Goal: Task Accomplishment & Management: Manage account settings

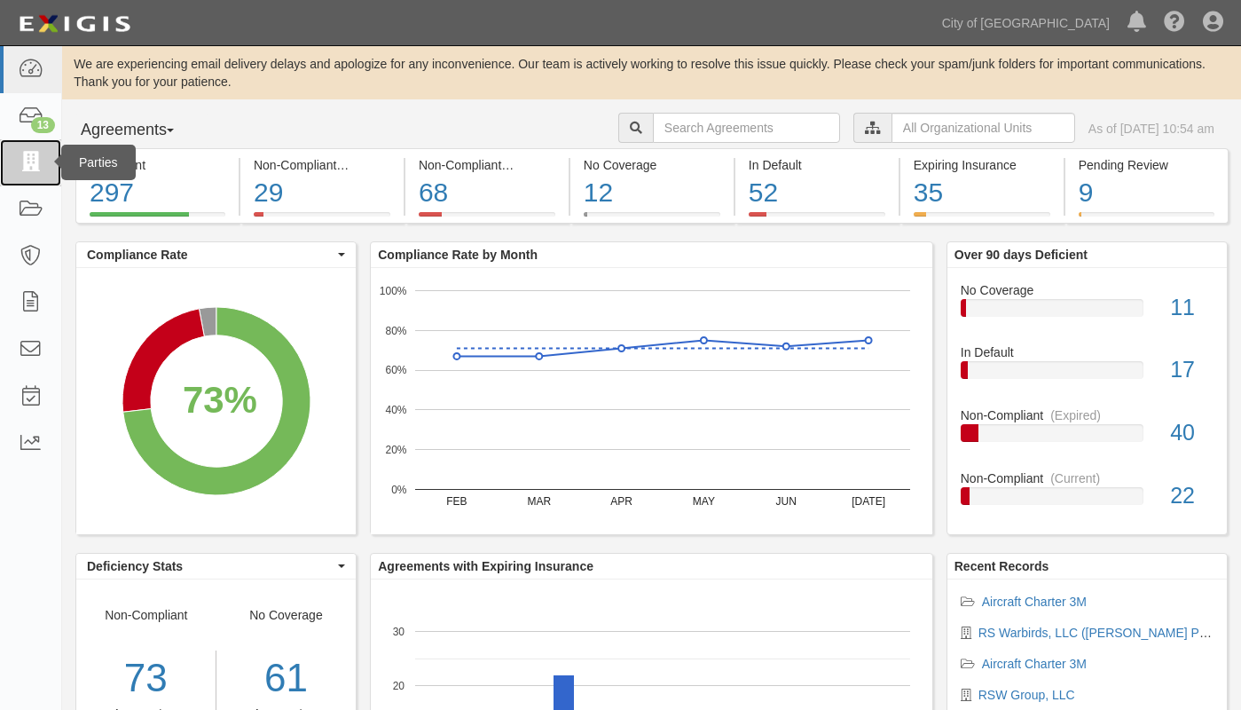
click at [37, 162] on icon at bounding box center [30, 163] width 25 height 20
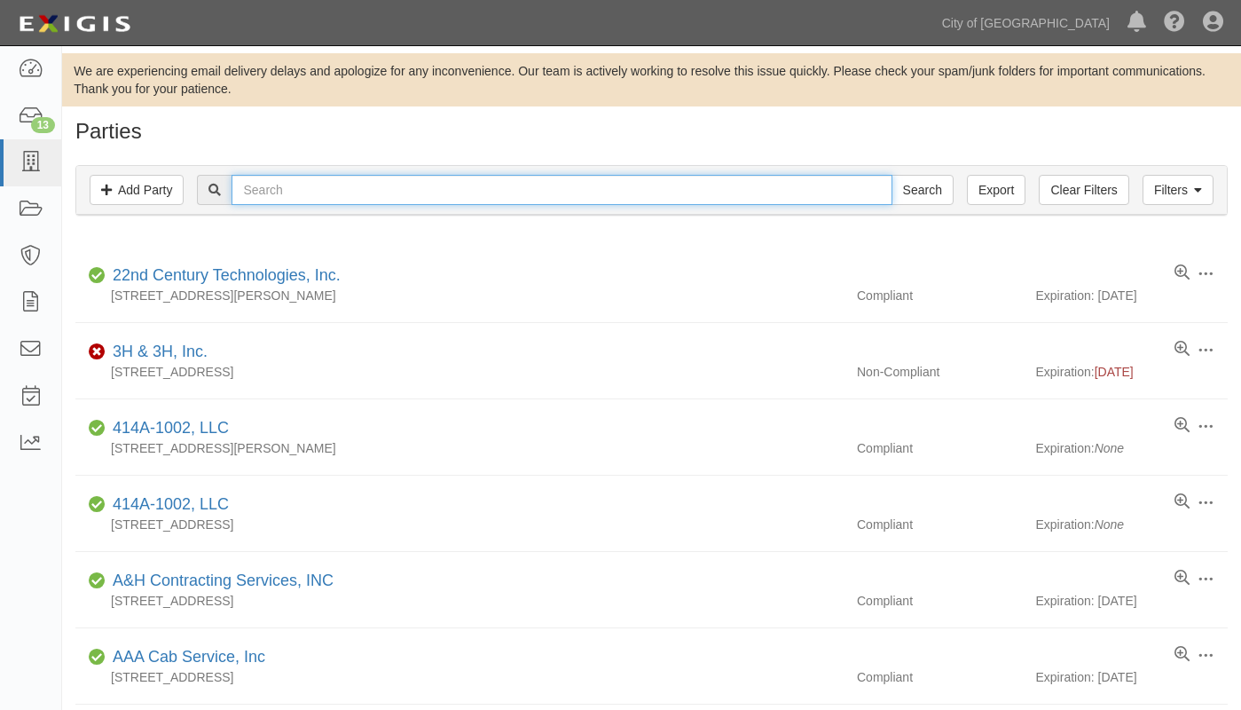
click at [306, 190] on input "text" at bounding box center [562, 190] width 660 height 30
type input "Becker Boards"
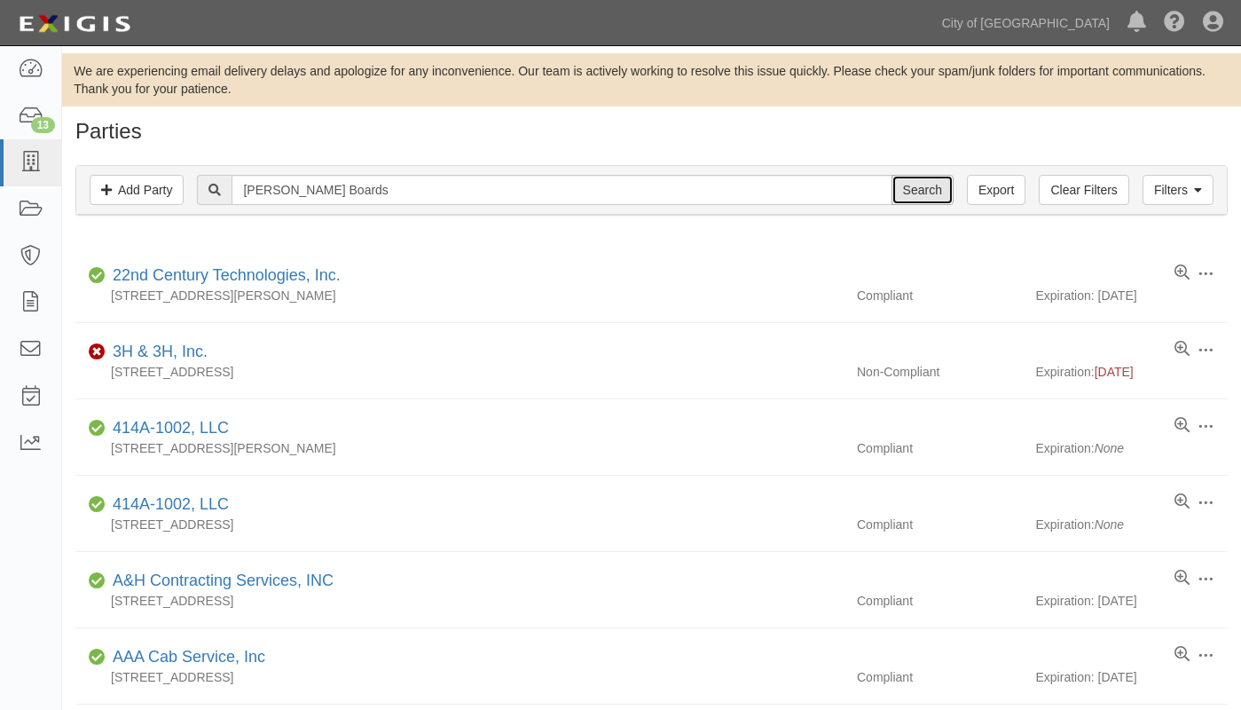
click at [917, 182] on input "Search" at bounding box center [922, 190] width 62 height 30
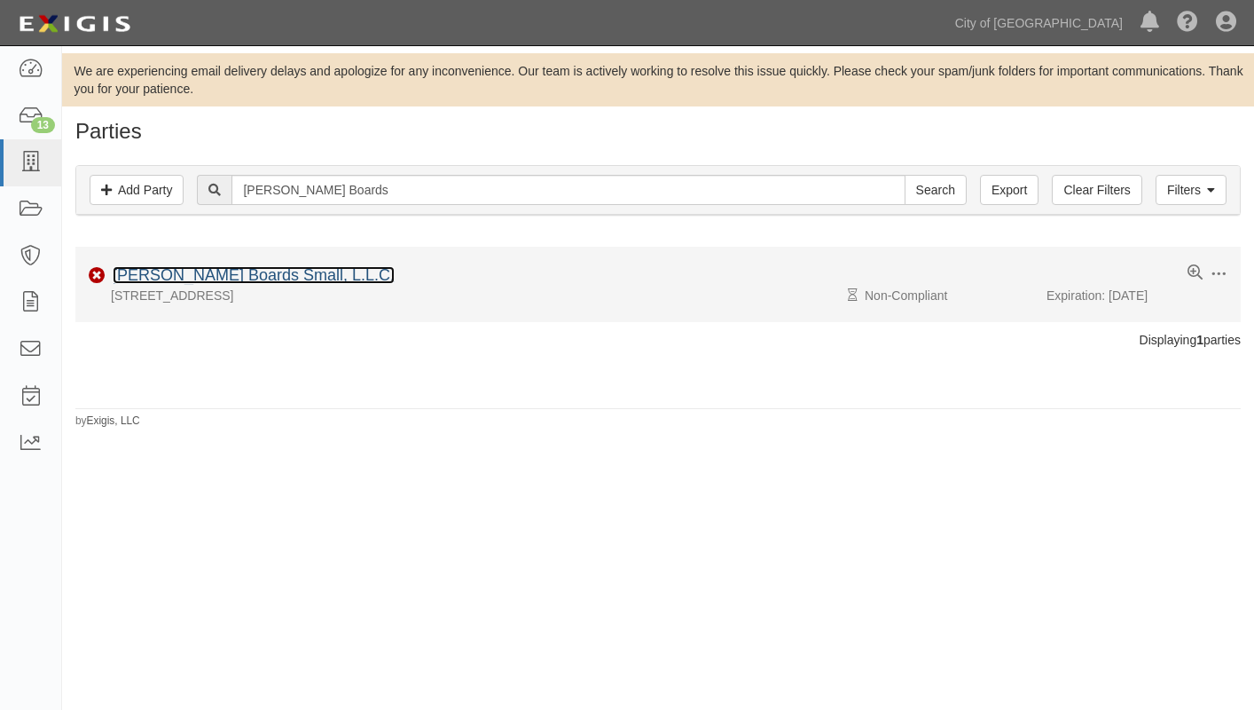
click at [177, 277] on link "[PERSON_NAME] Boards Small, L.L.C." at bounding box center [254, 275] width 282 height 18
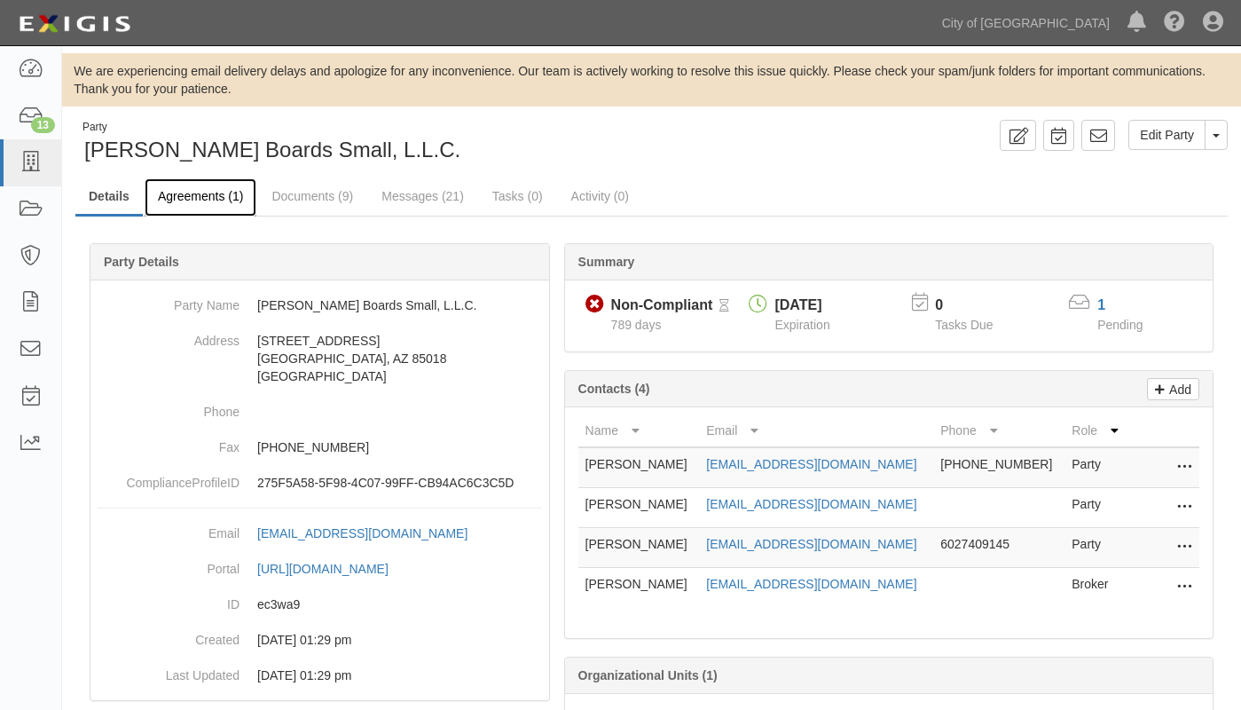
click at [207, 192] on link "Agreements (1)" at bounding box center [201, 197] width 112 height 38
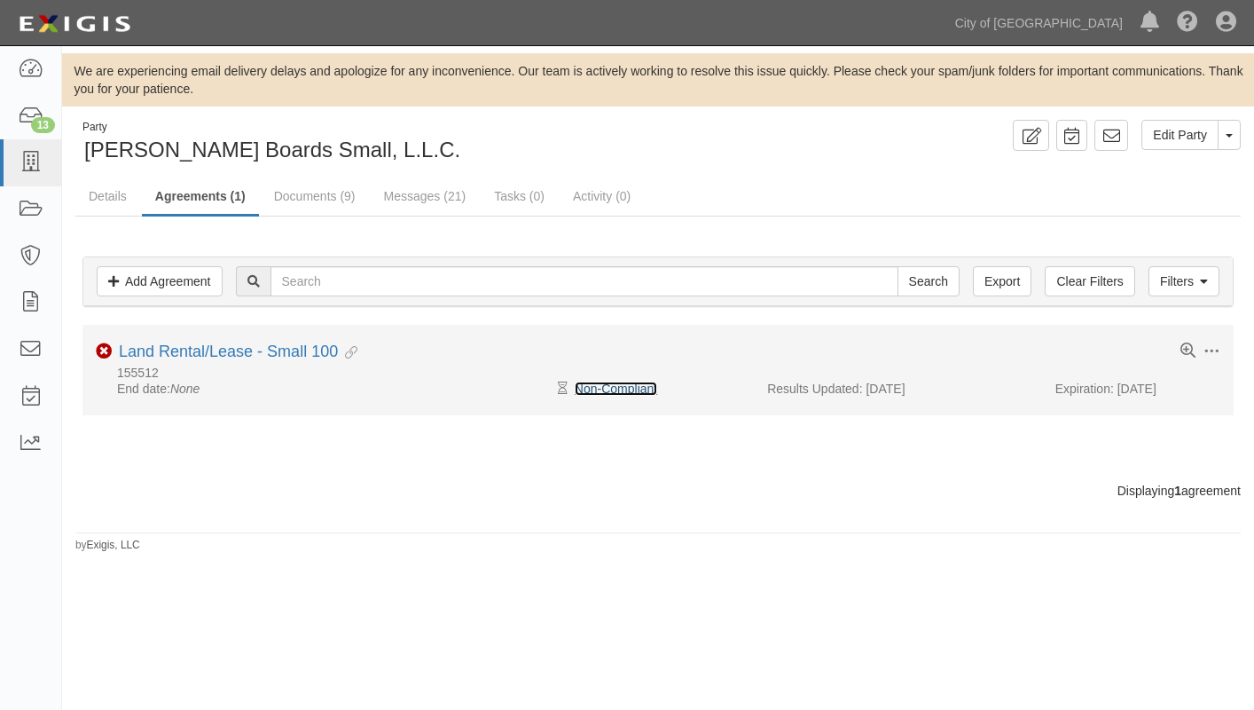
click at [614, 391] on link "Non-Compliant" at bounding box center [616, 388] width 82 height 14
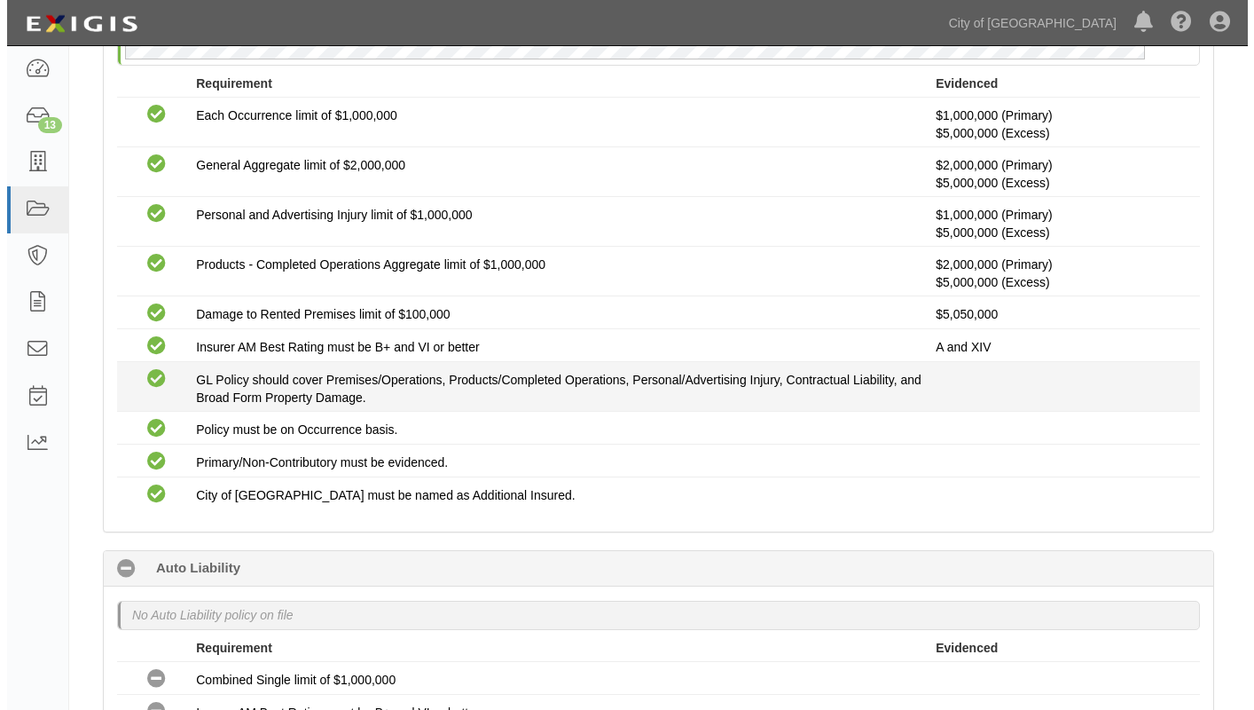
scroll to position [120, 0]
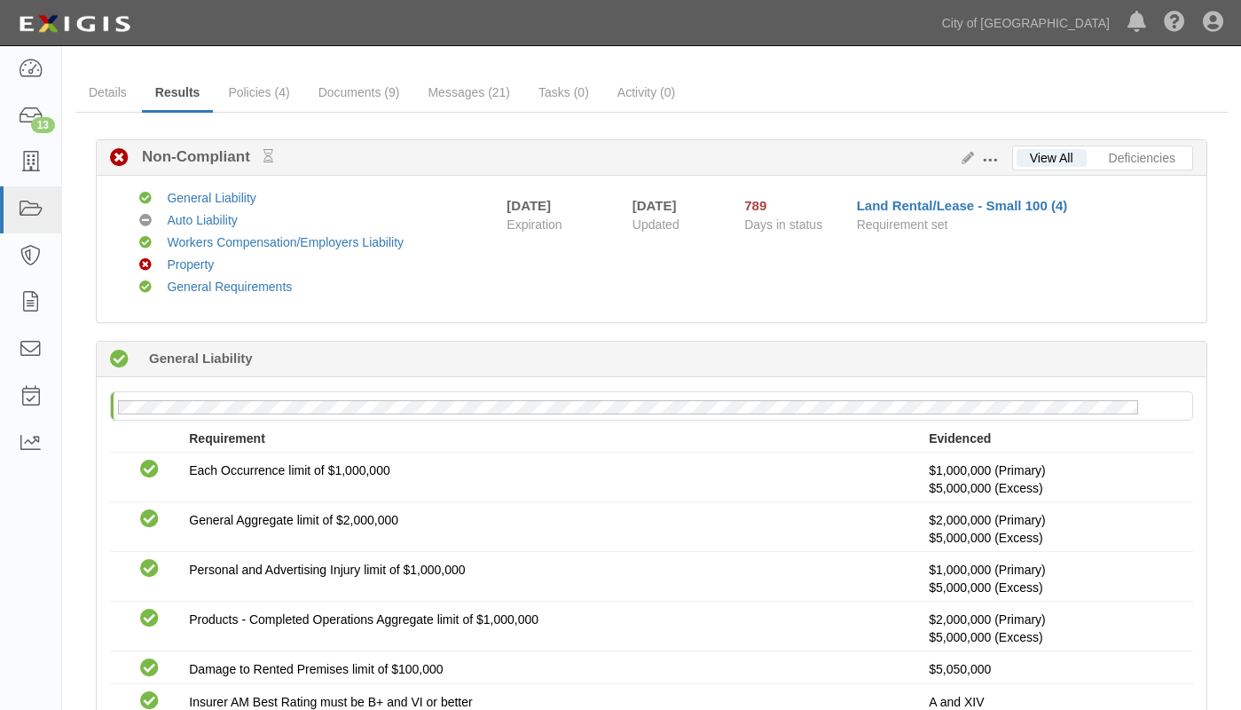
click at [991, 154] on span at bounding box center [990, 161] width 16 height 16
click at [1048, 154] on link "Edit Requirements" at bounding box center [1071, 156] width 140 height 32
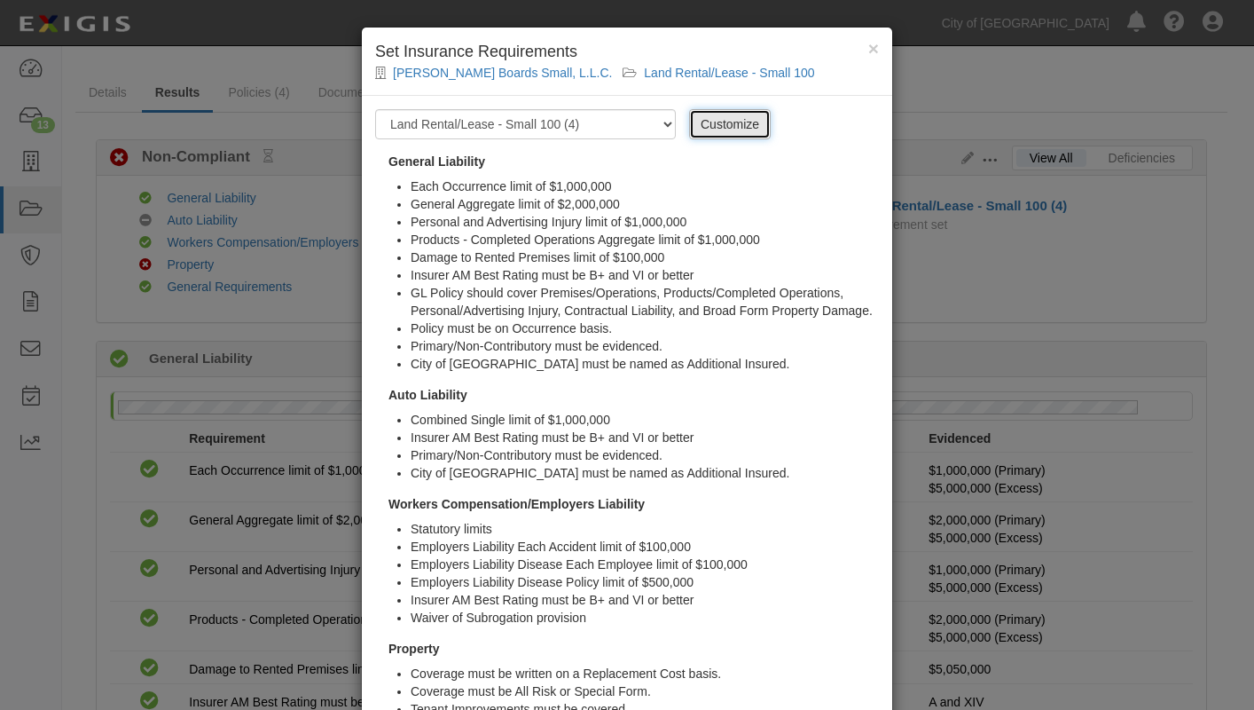
click at [708, 130] on link "Customize" at bounding box center [730, 124] width 82 height 30
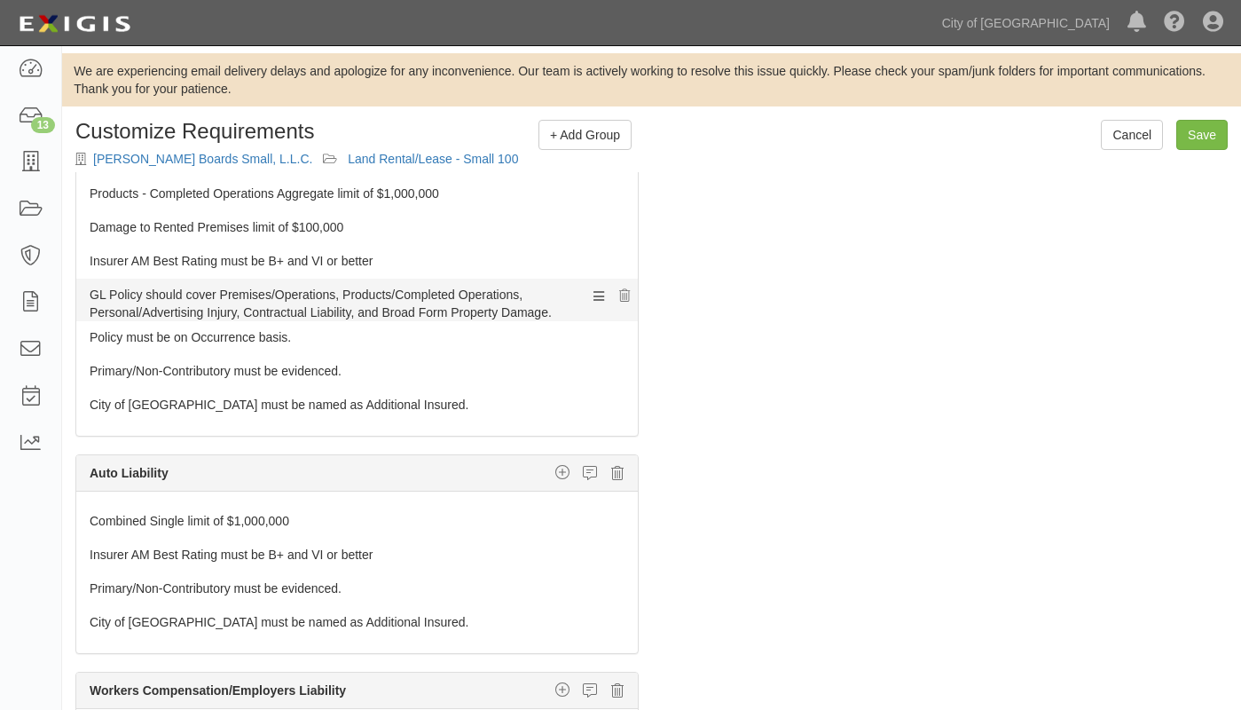
scroll to position [266, 0]
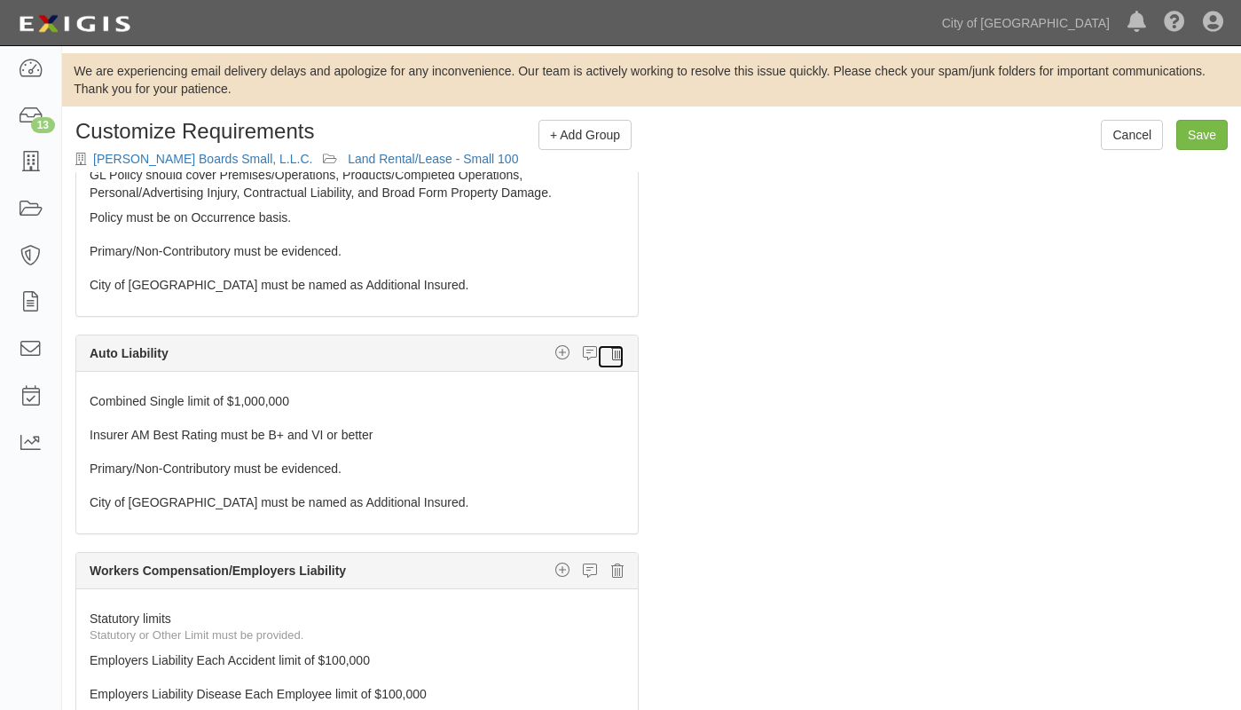
click at [611, 361] on icon at bounding box center [617, 353] width 12 height 16
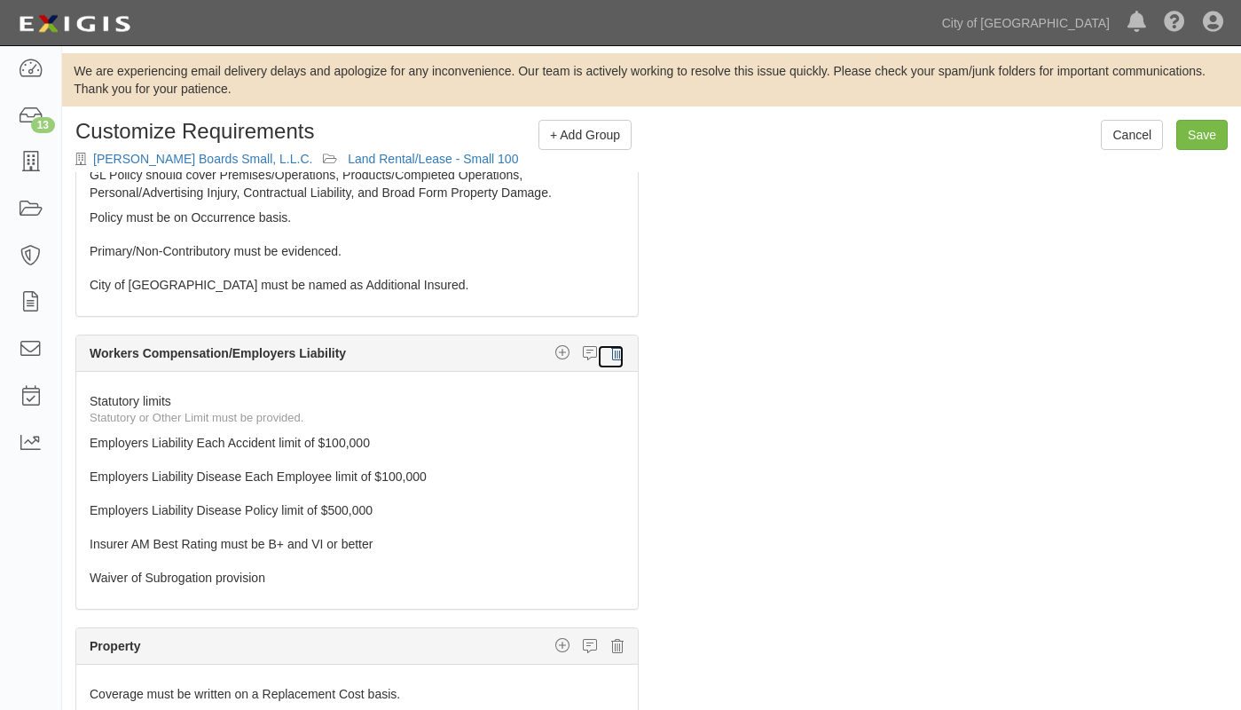
click at [611, 361] on icon at bounding box center [617, 353] width 12 height 16
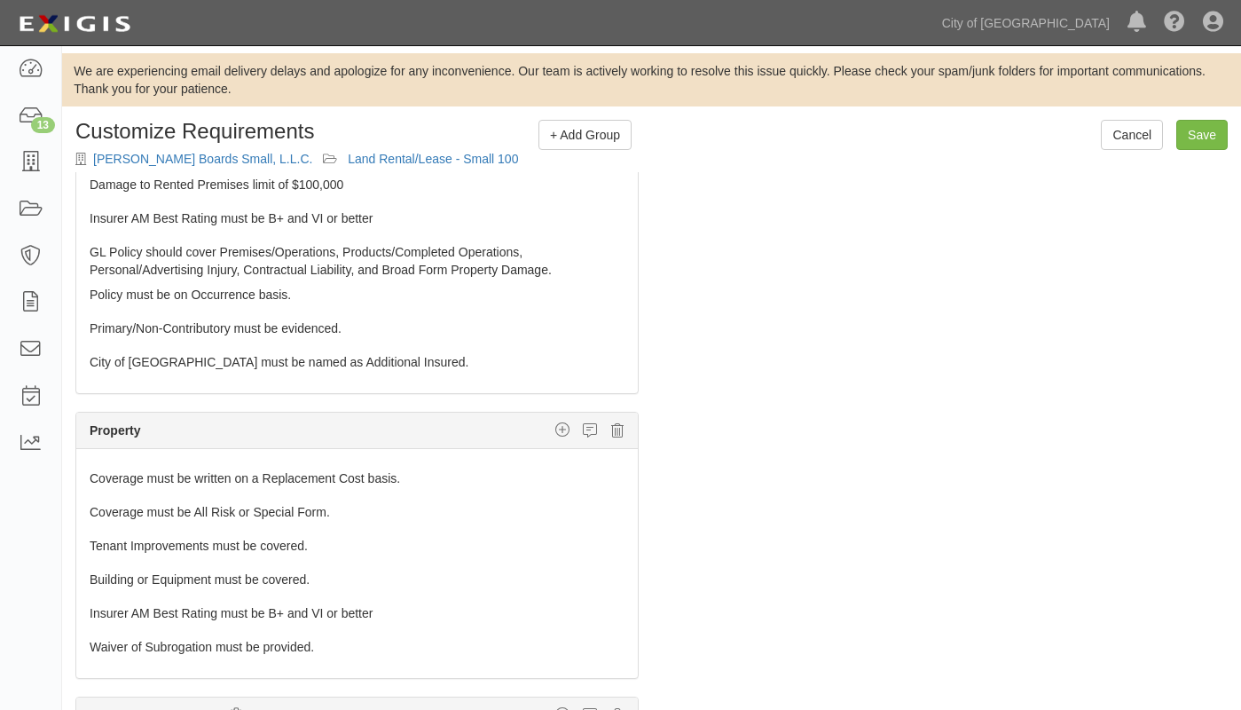
scroll to position [216, 0]
click at [619, 541] on icon at bounding box center [624, 547] width 11 height 12
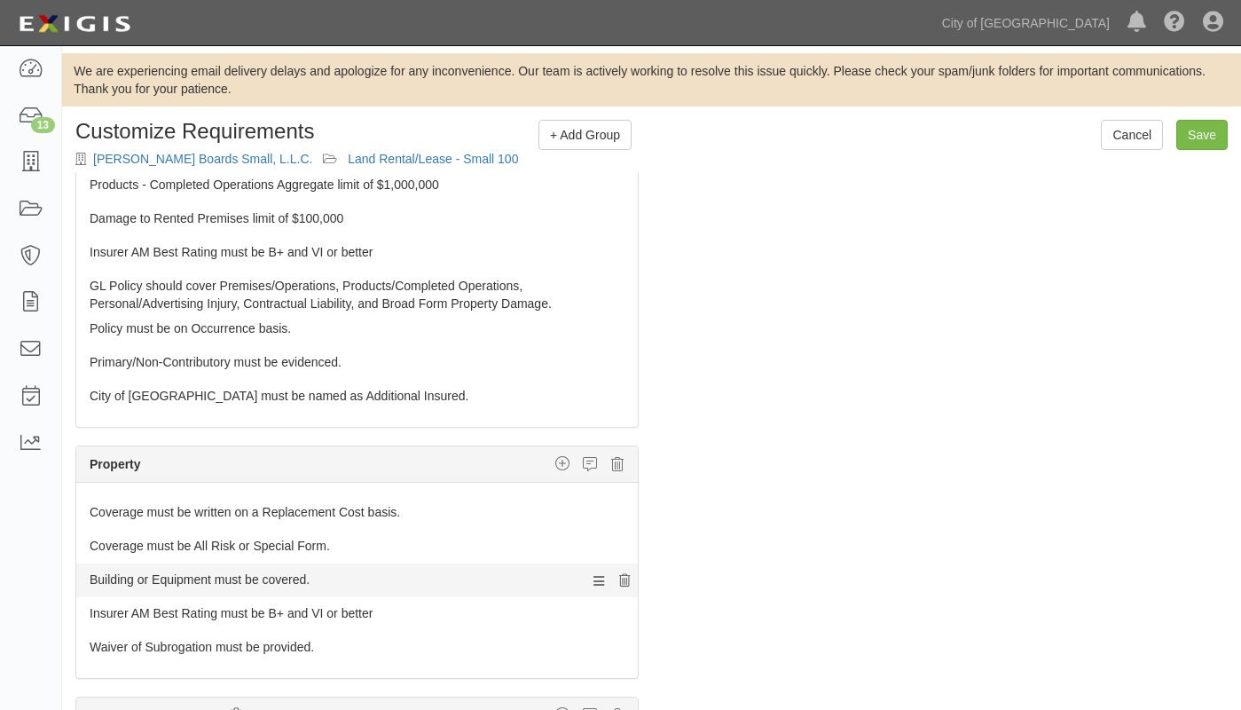
click at [619, 575] on icon at bounding box center [624, 581] width 11 height 12
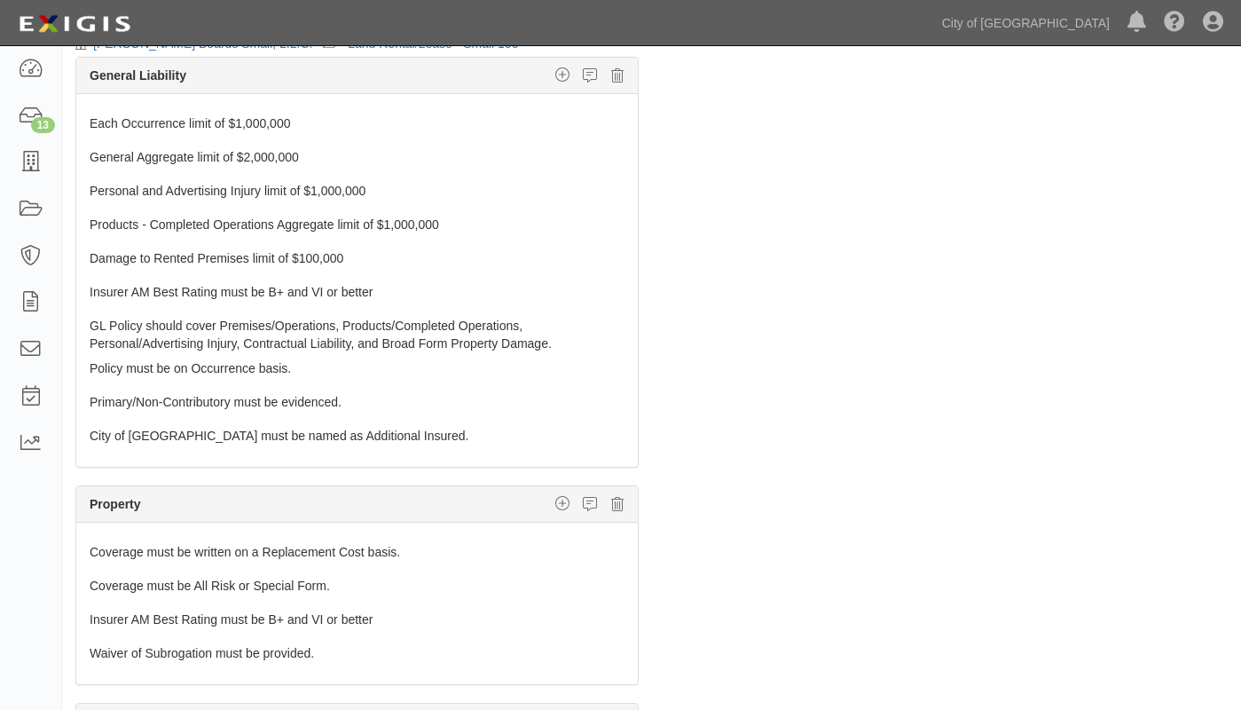
scroll to position [0, 0]
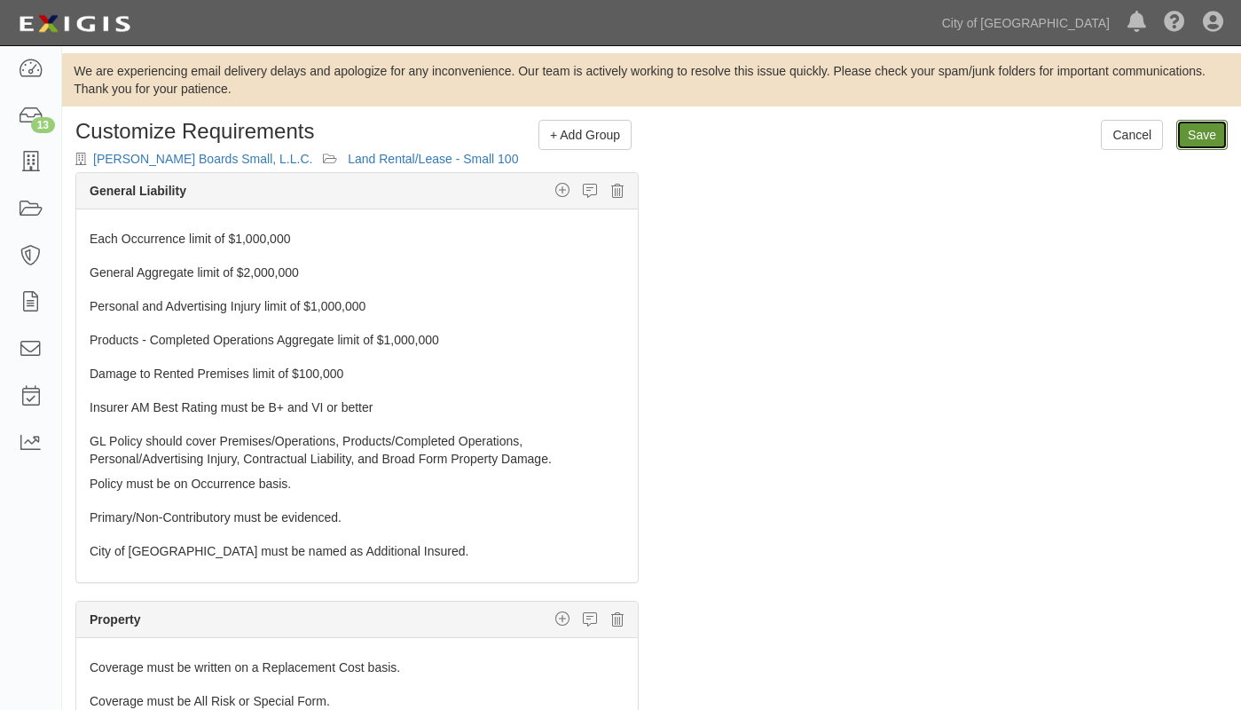
click at [1199, 129] on input "Save" at bounding box center [1201, 135] width 51 height 30
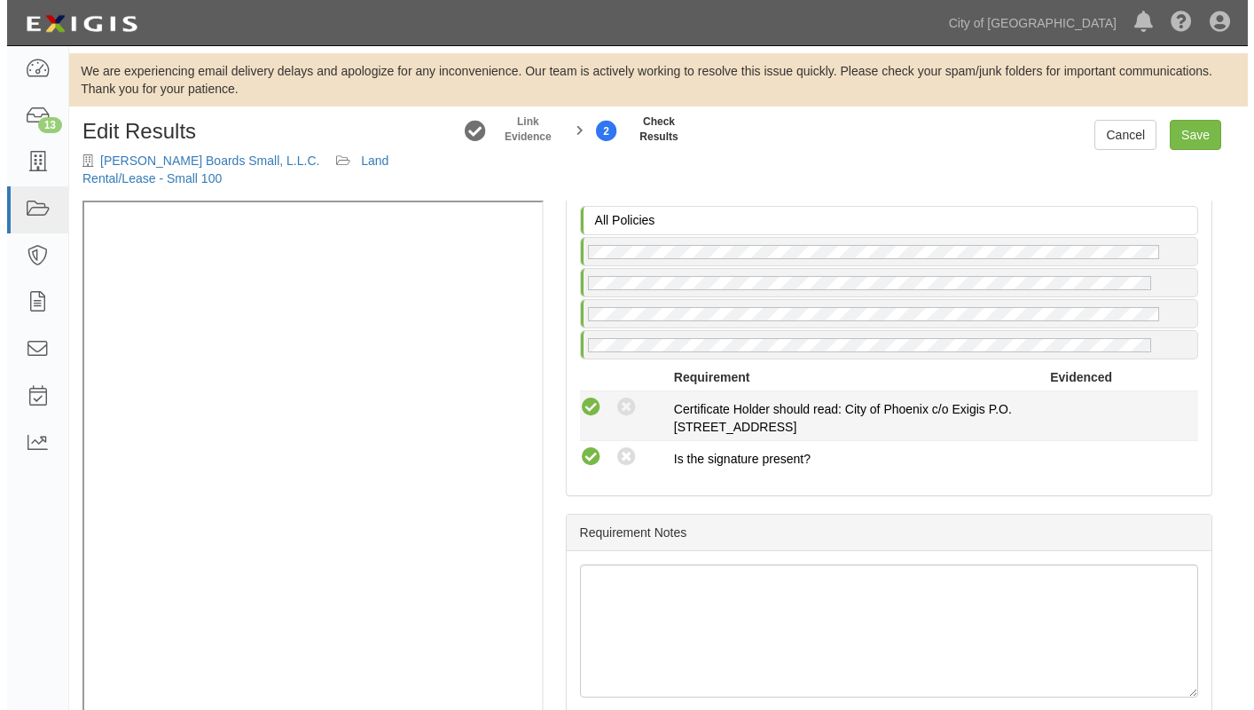
scroll to position [1384, 0]
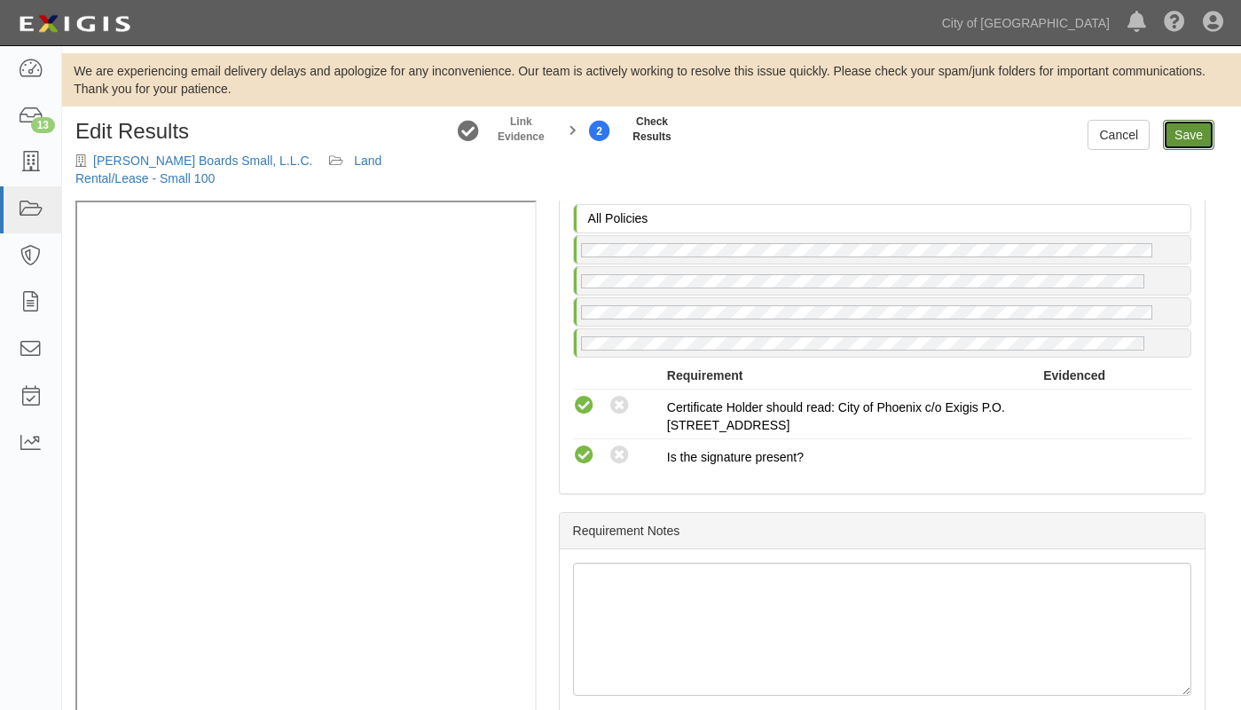
click at [1188, 130] on link "Save" at bounding box center [1188, 135] width 51 height 30
radio input "true"
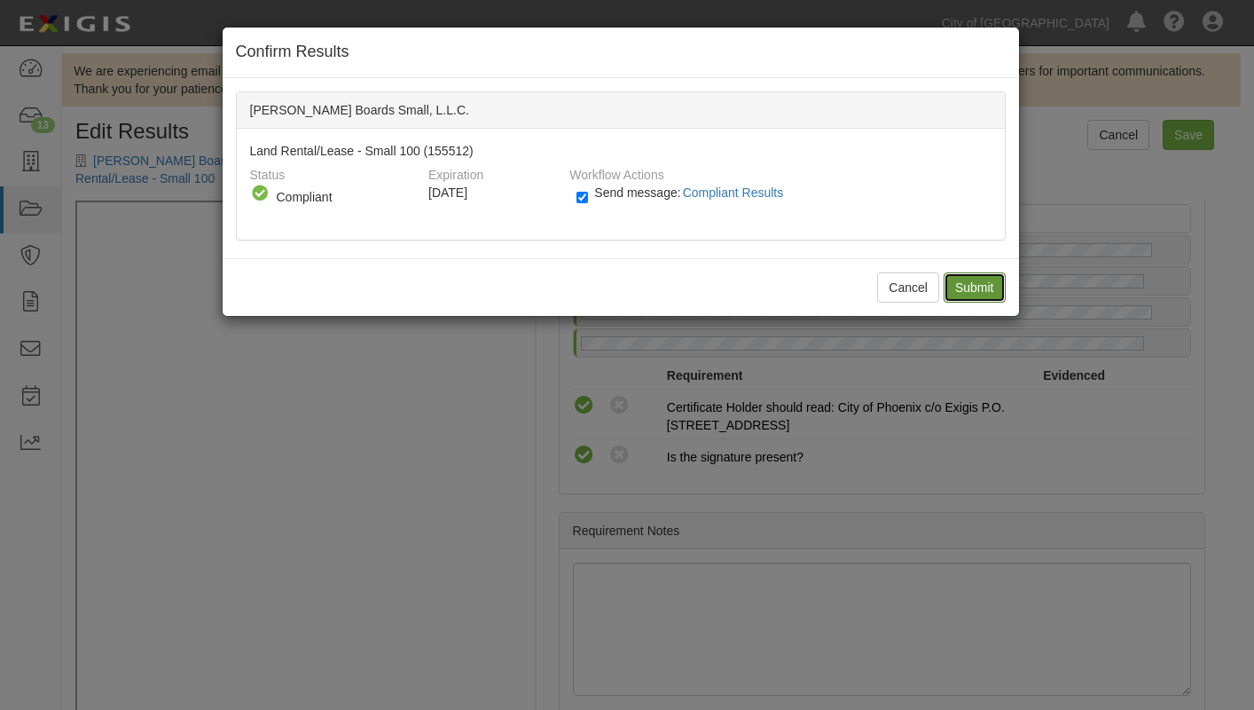
click at [978, 286] on input "Submit" at bounding box center [975, 287] width 62 height 30
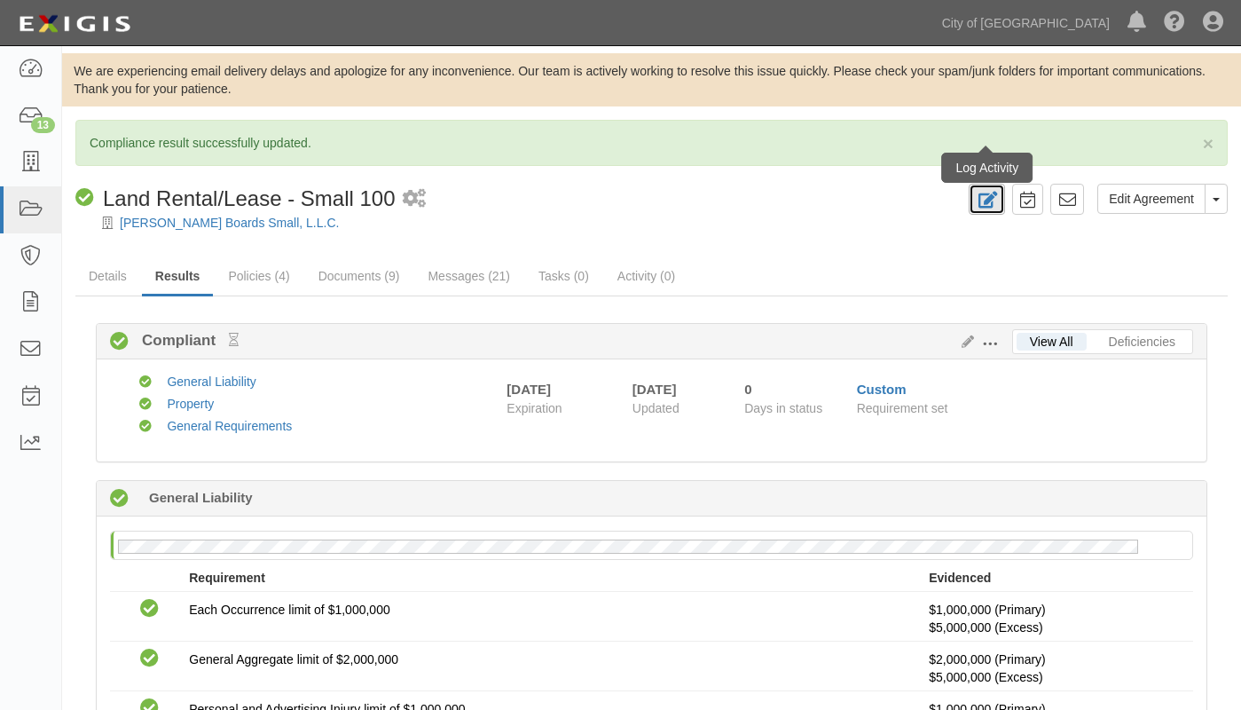
click at [986, 195] on icon at bounding box center [987, 200] width 20 height 17
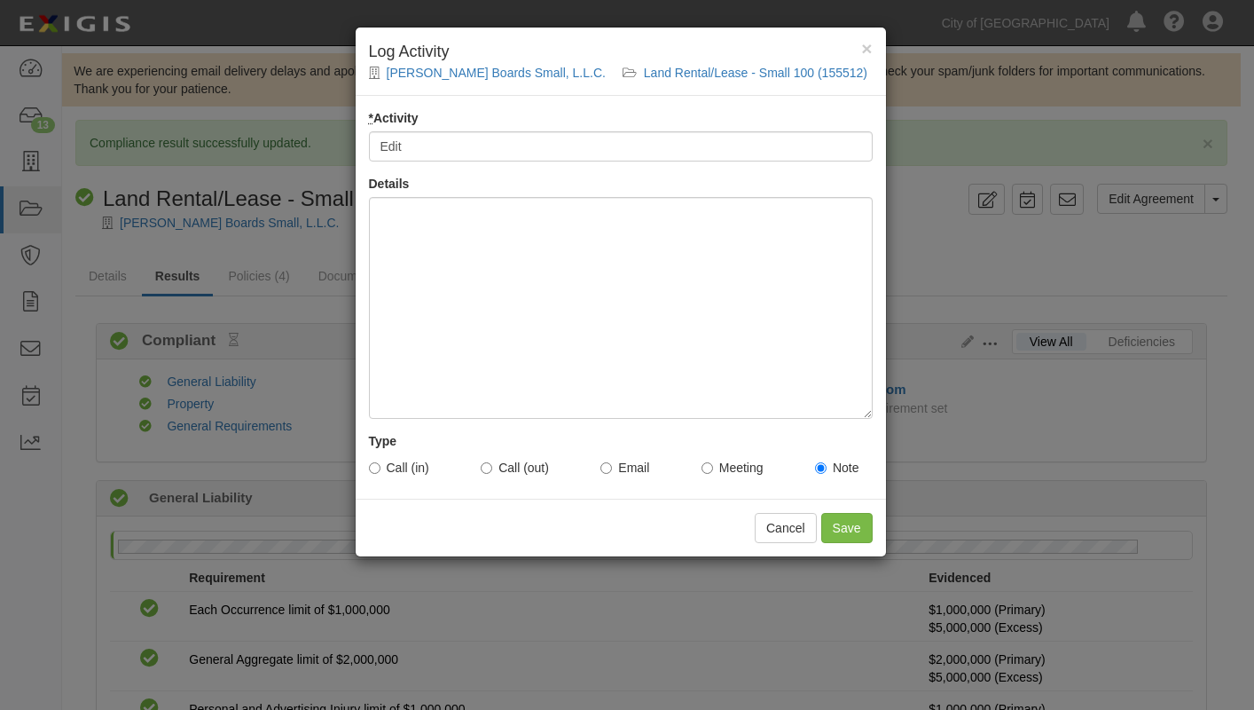
type input "Edit"
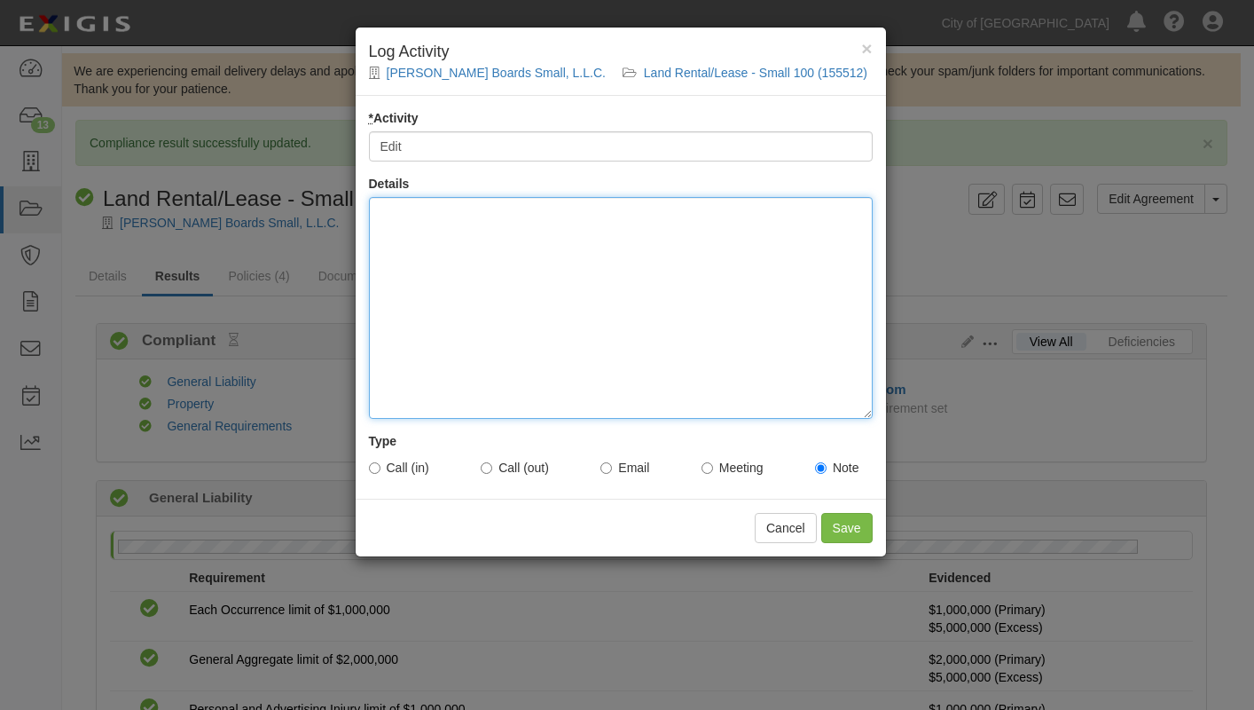
click at [398, 250] on div at bounding box center [621, 308] width 504 height 222
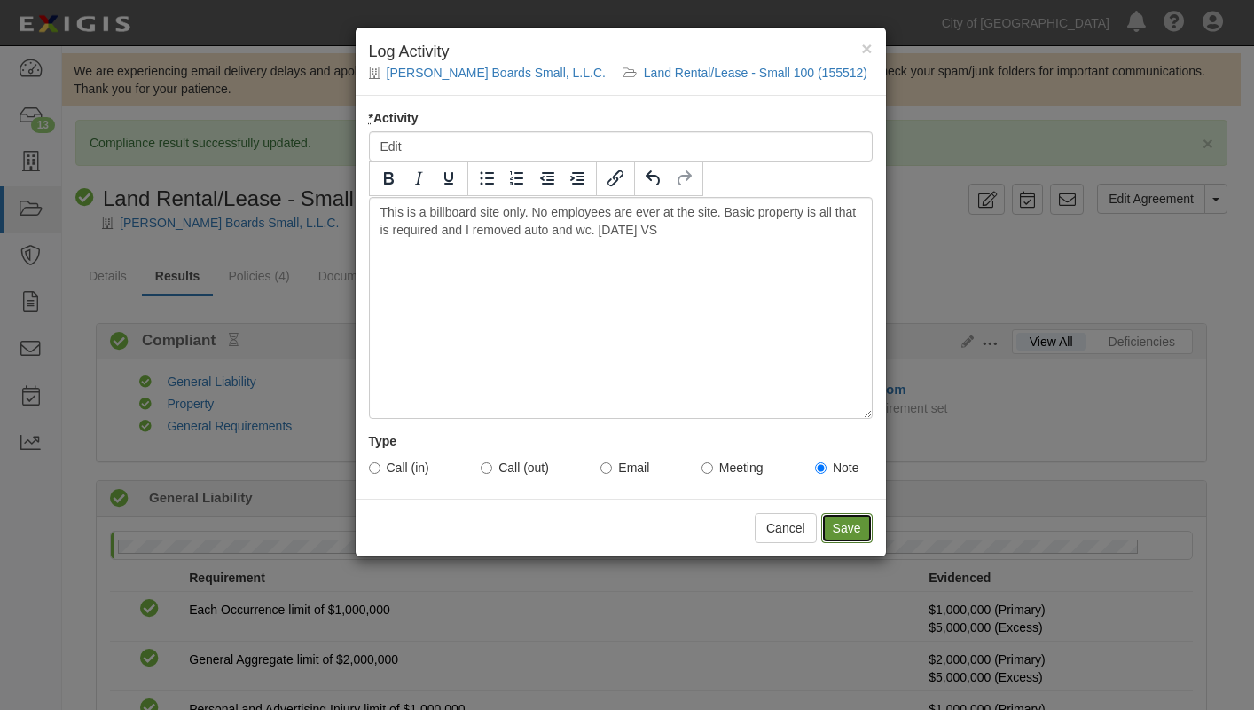
click at [843, 519] on input "Save" at bounding box center [846, 528] width 51 height 30
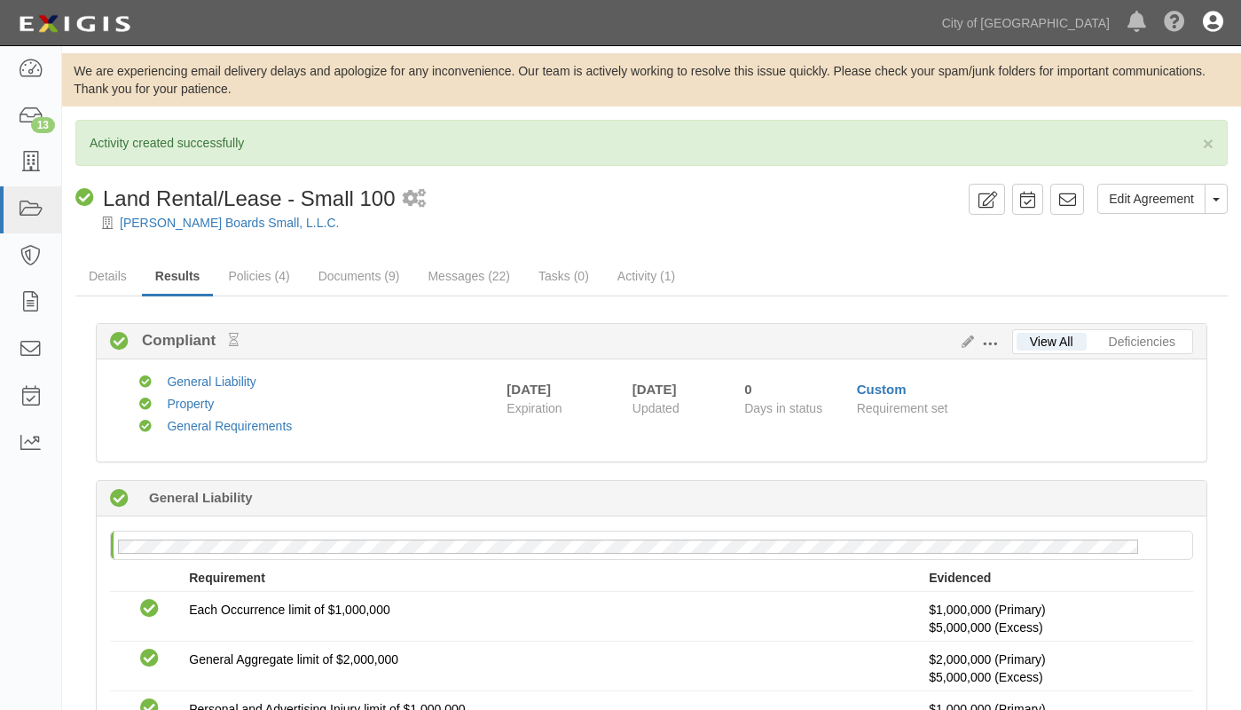
click at [1220, 20] on icon at bounding box center [1213, 22] width 20 height 21
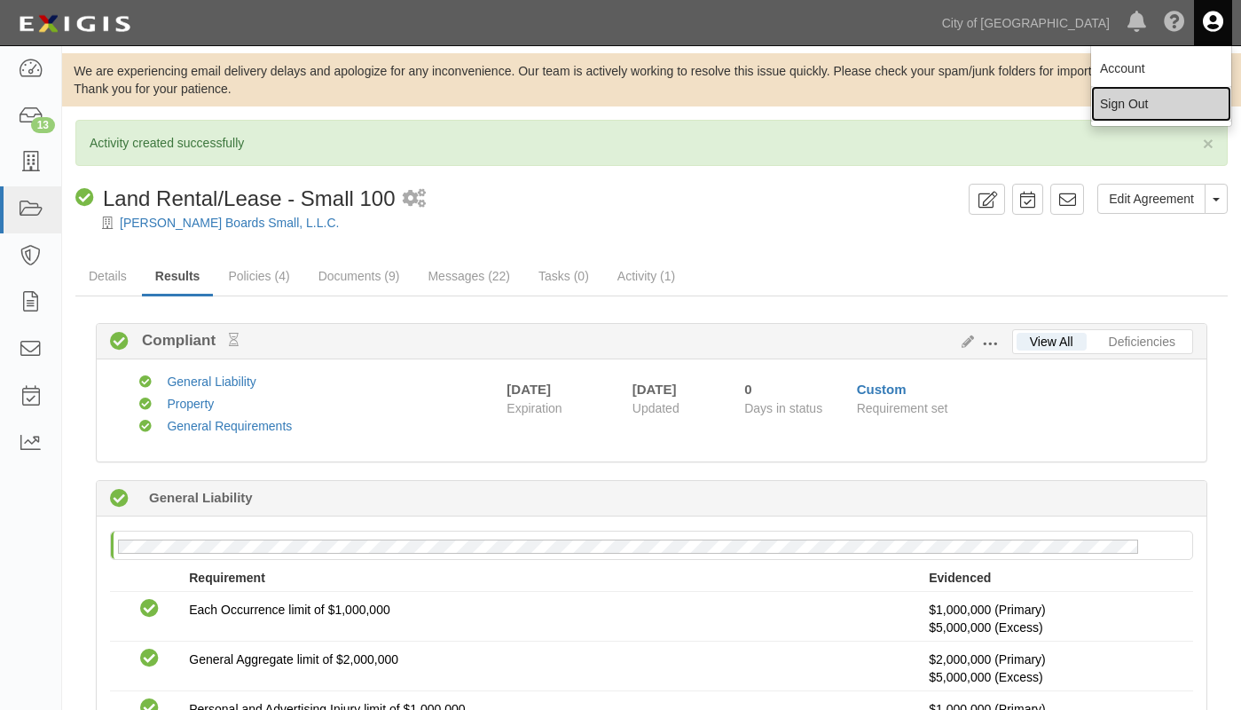
click at [1125, 100] on link "Sign Out" at bounding box center [1161, 103] width 140 height 35
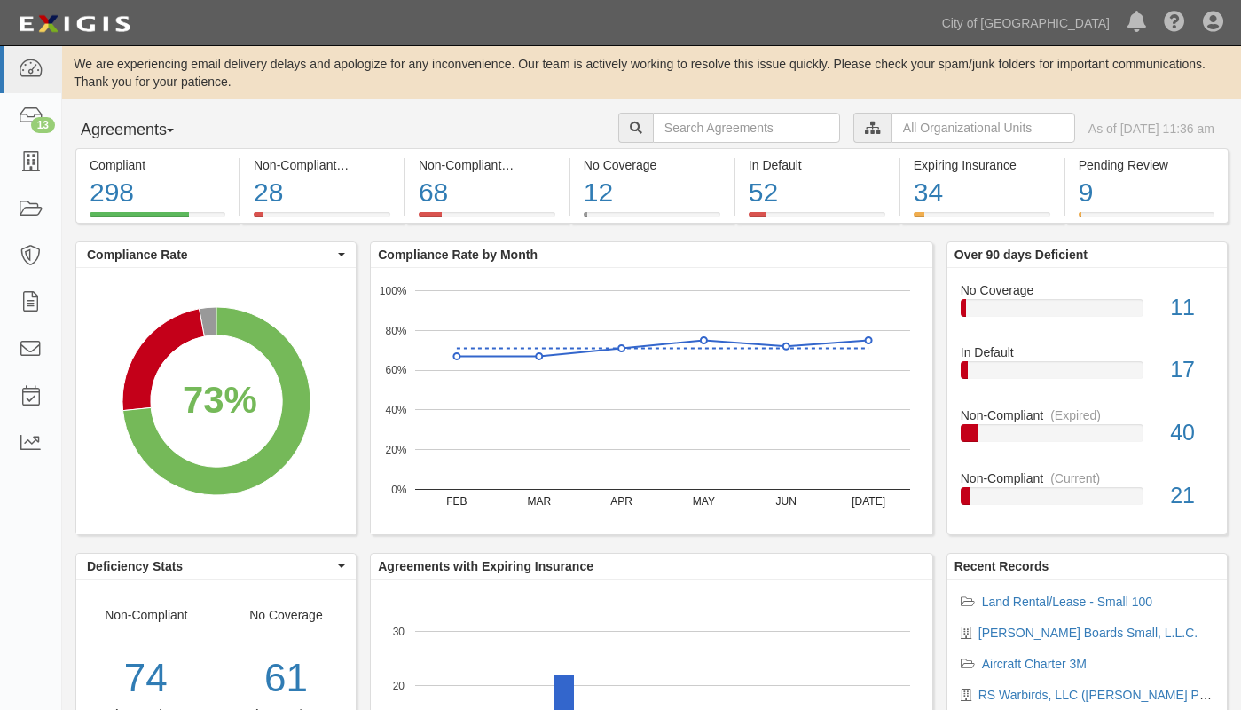
click at [179, 128] on button "Agreements" at bounding box center [141, 130] width 133 height 35
click at [1213, 17] on icon at bounding box center [1213, 22] width 20 height 21
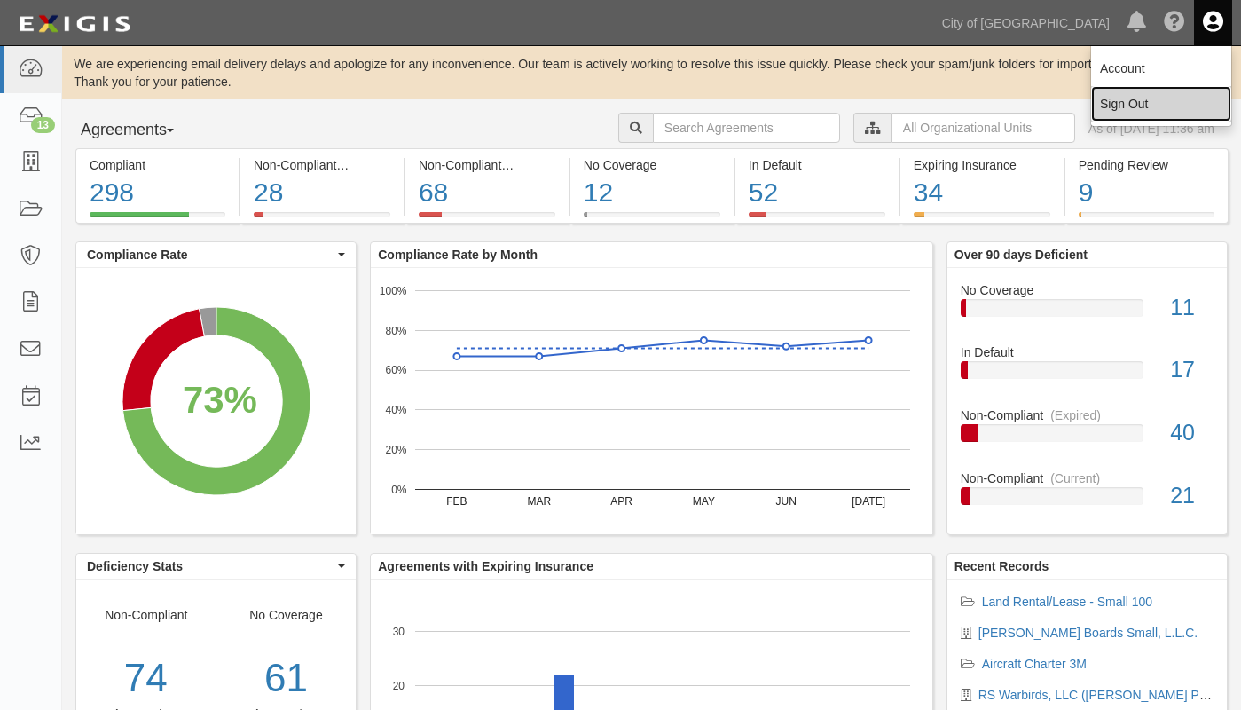
click at [1115, 98] on link "Sign Out" at bounding box center [1161, 103] width 140 height 35
